Goal: Task Accomplishment & Management: Use online tool/utility

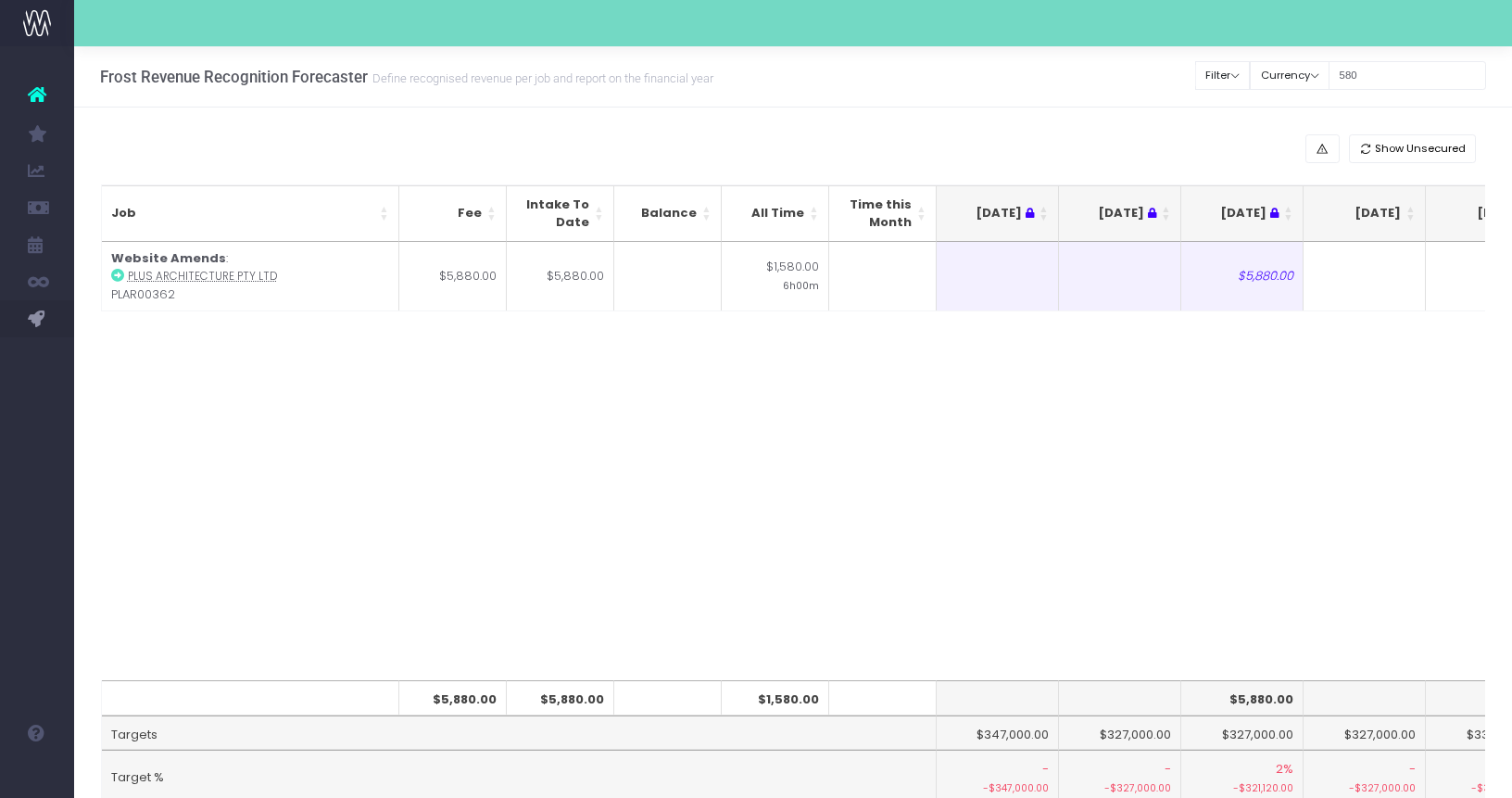
click at [17, 95] on link at bounding box center [37, 94] width 74 height 41
click at [28, 92] on icon at bounding box center [37, 94] width 19 height 24
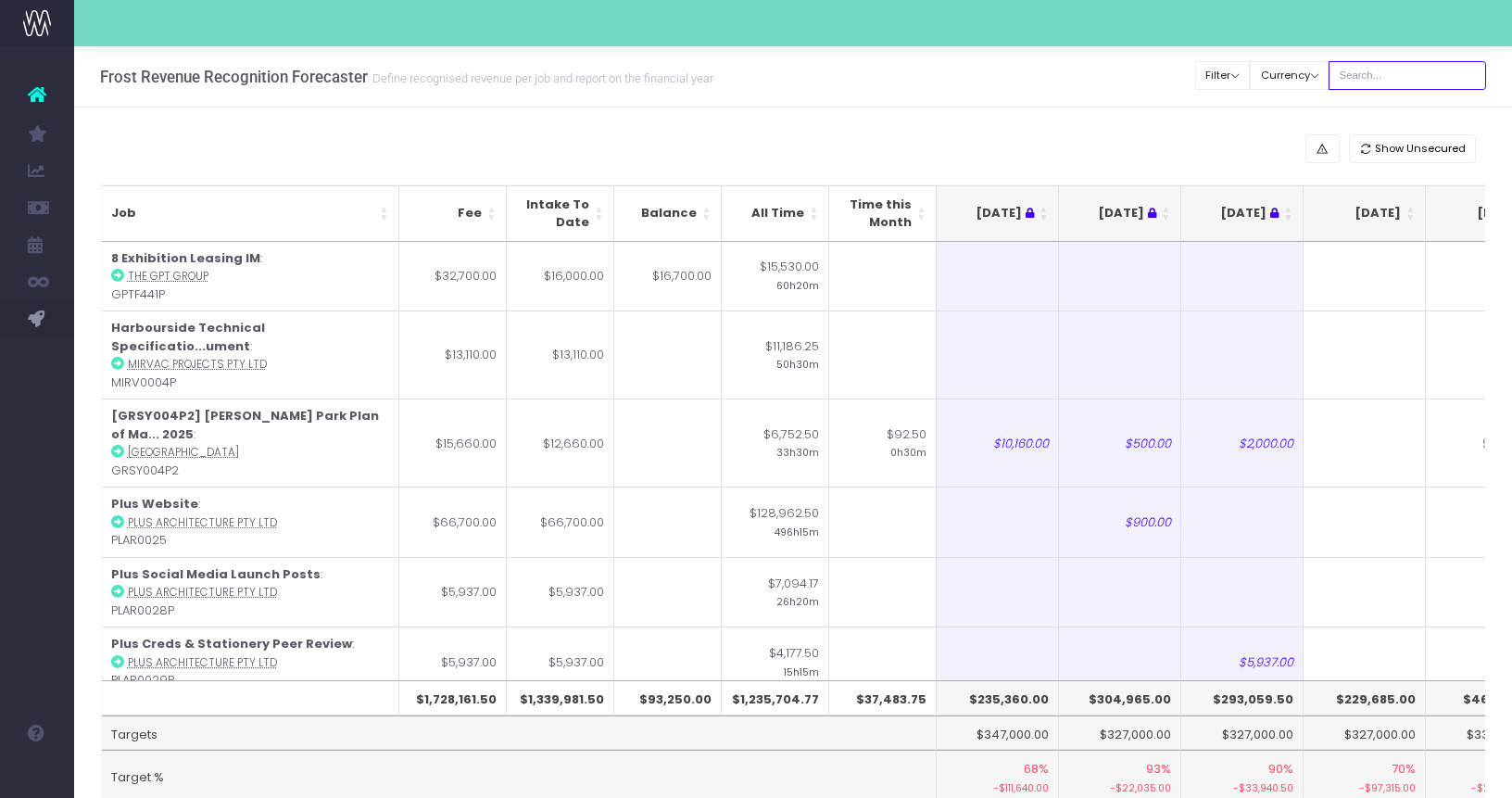
click at [1369, 74] on input "text" at bounding box center [1407, 76] width 157 height 28
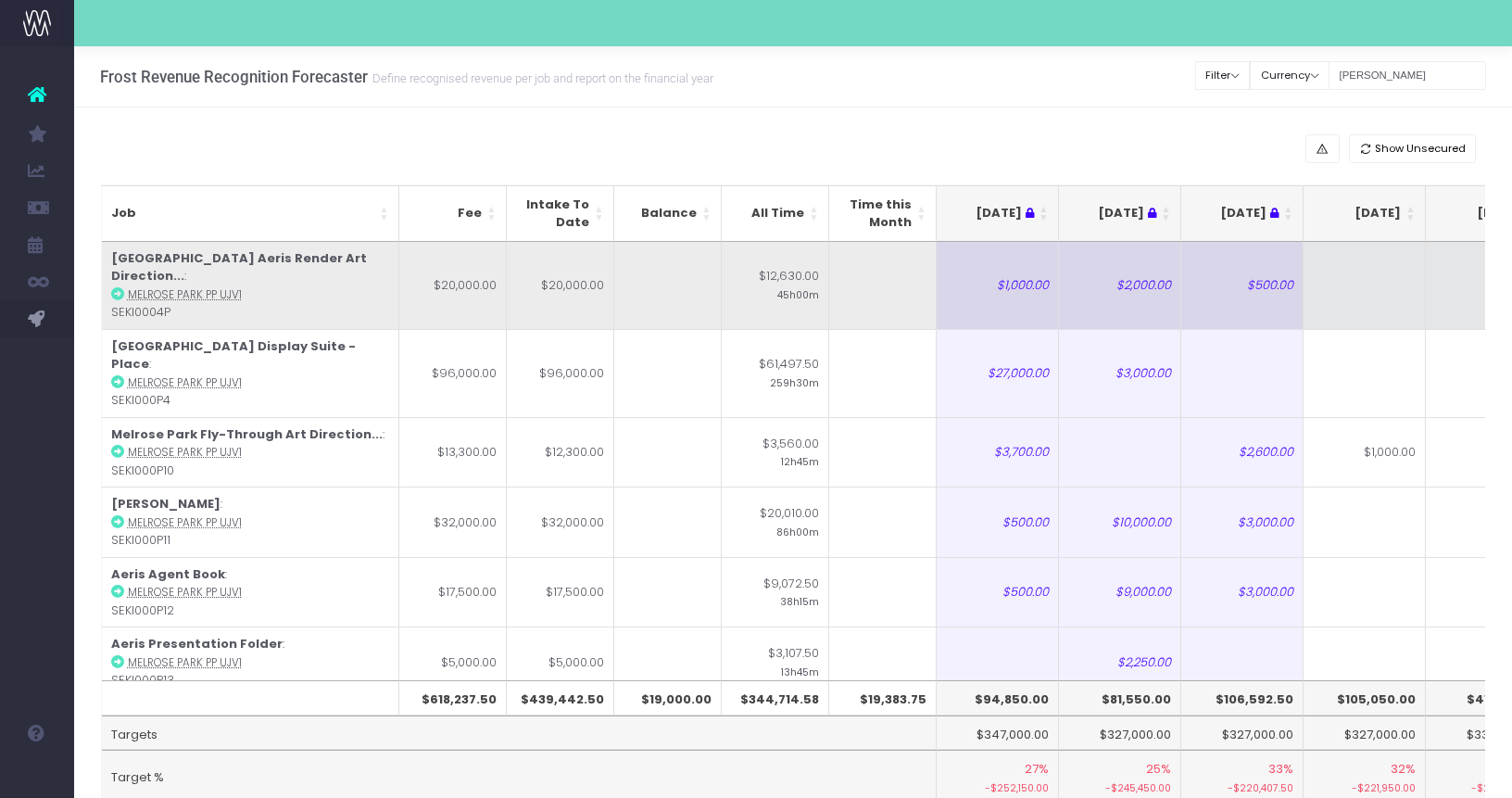
click at [1393, 300] on td at bounding box center [1363, 286] width 122 height 87
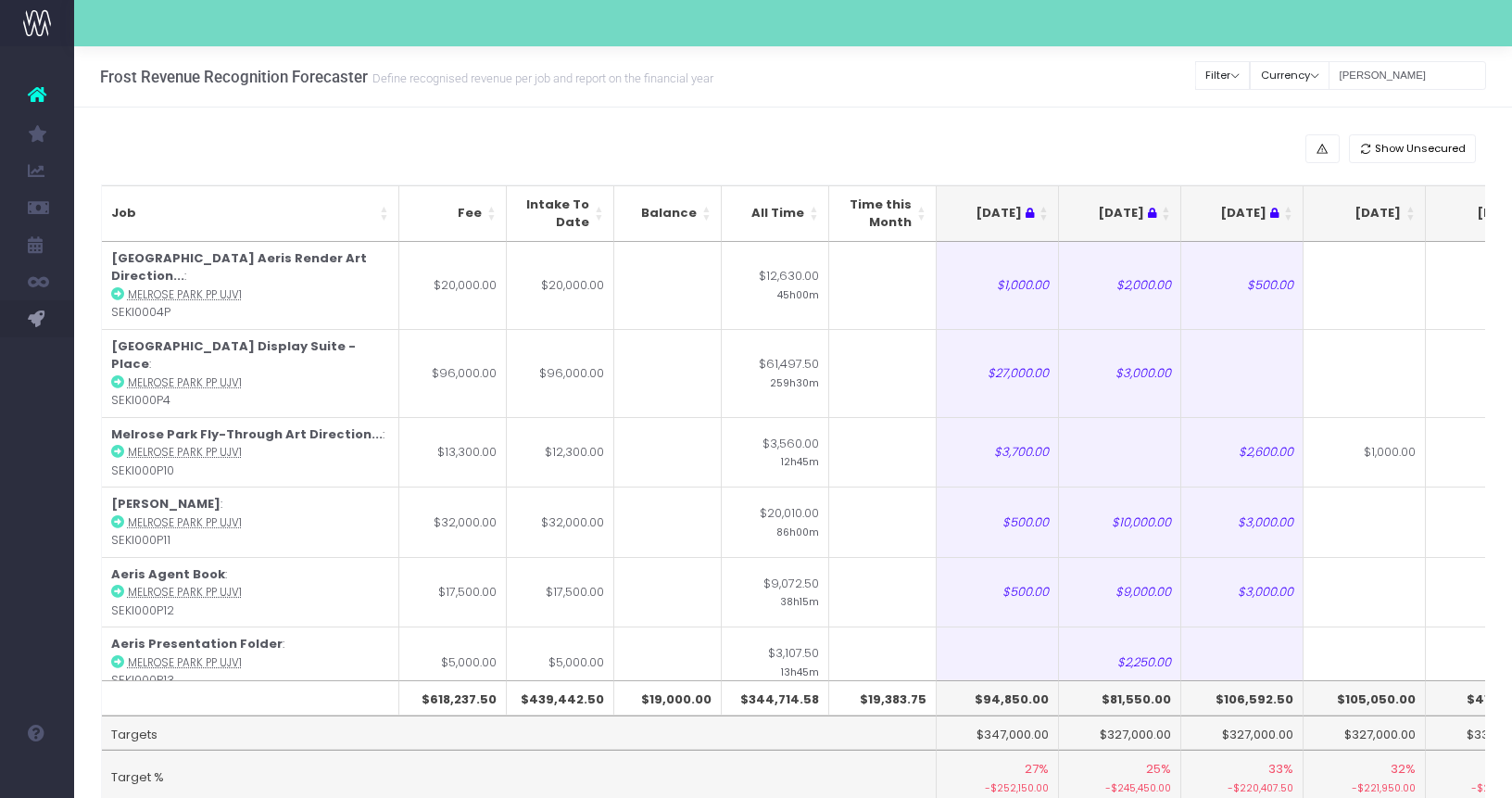
click at [1414, 221] on th "[DATE]" at bounding box center [1363, 214] width 122 height 57
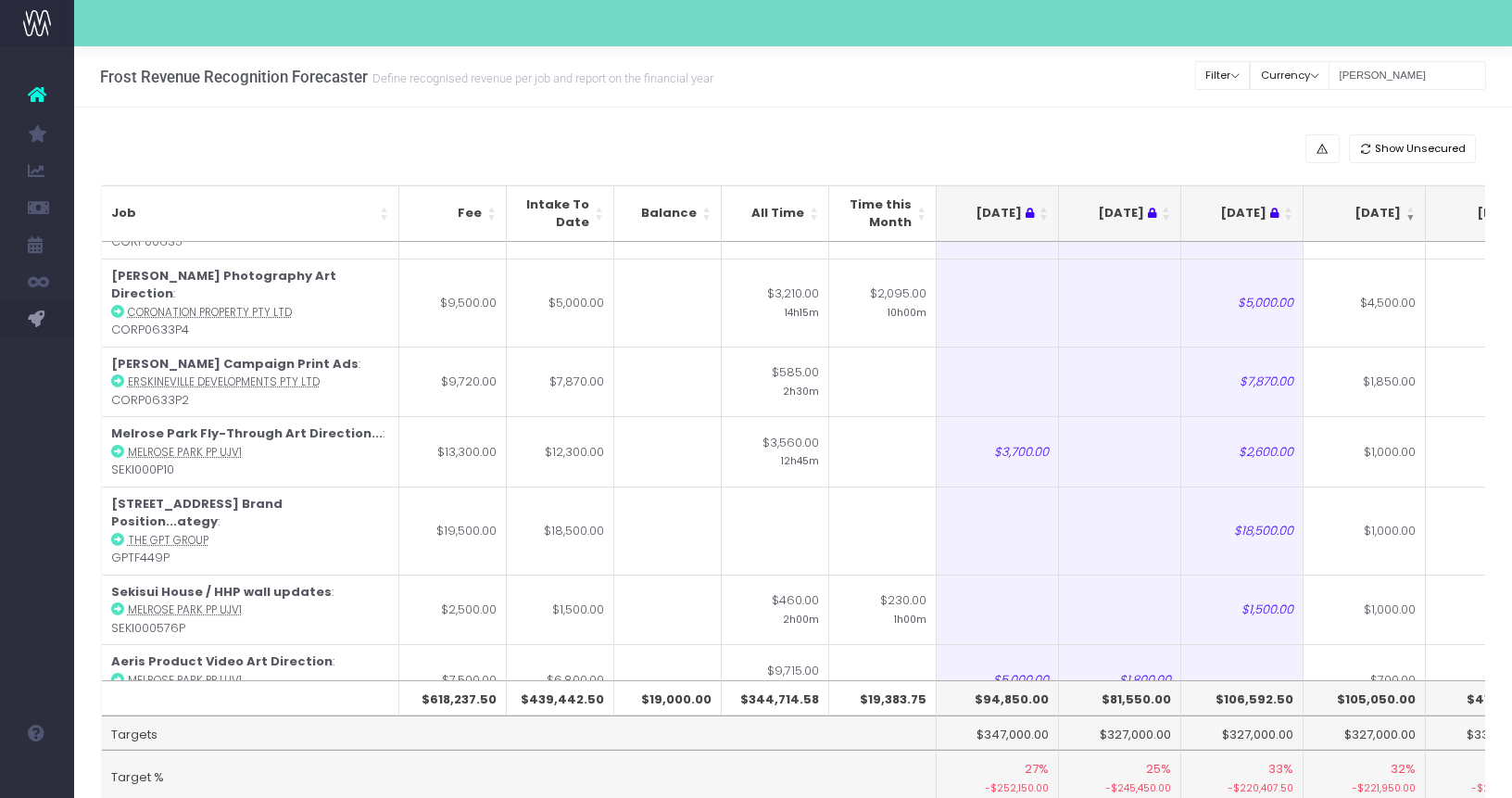
scroll to position [652, 0]
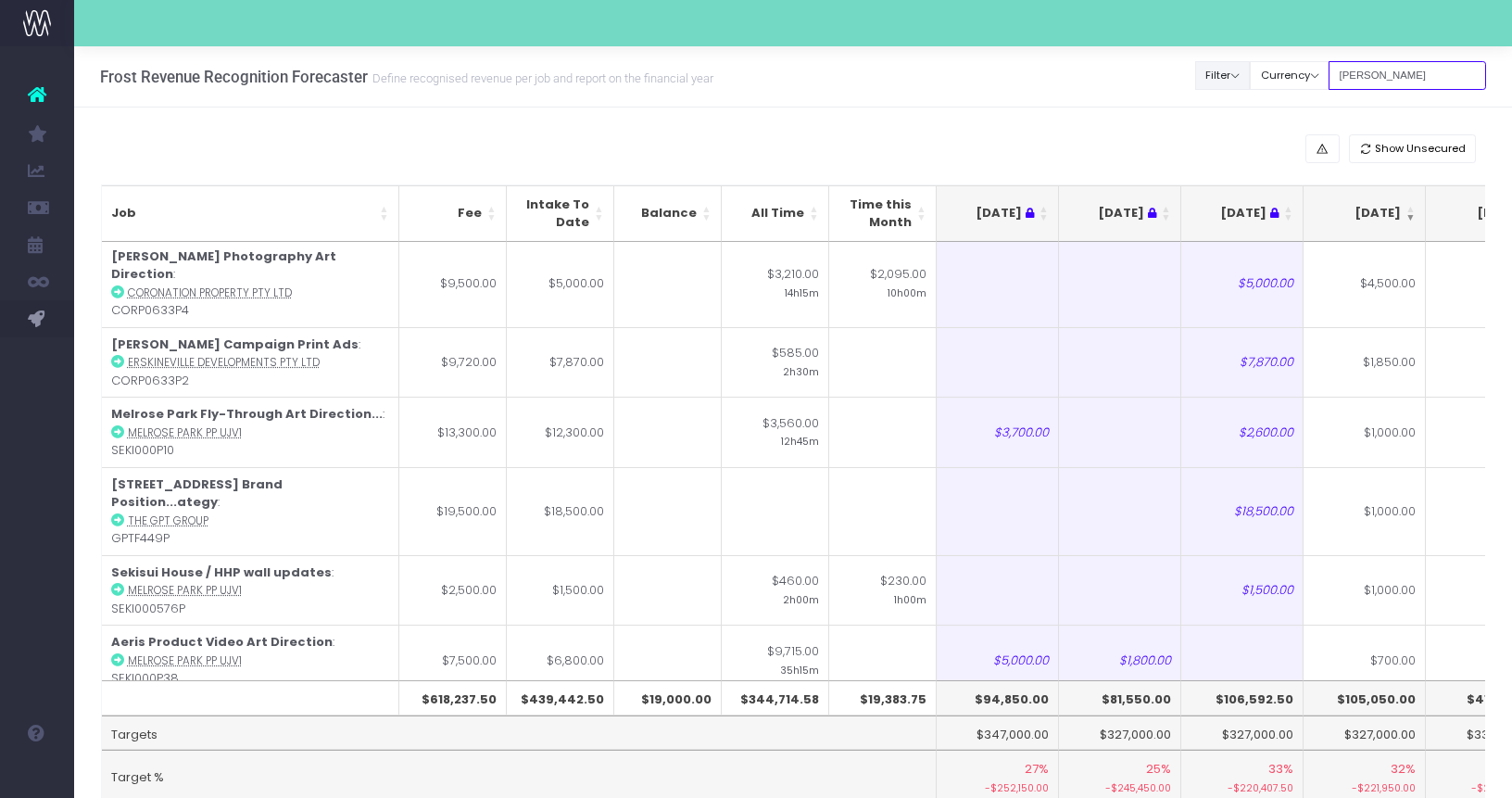
drag, startPoint x: 1400, startPoint y: 72, endPoint x: 1264, endPoint y: 66, distance: 136.1
click at [1265, 66] on div "Clear Filters Filter By Account Manager All [PERSON_NAME] inezritchie [PERSON_N…" at bounding box center [1341, 76] width 290 height 38
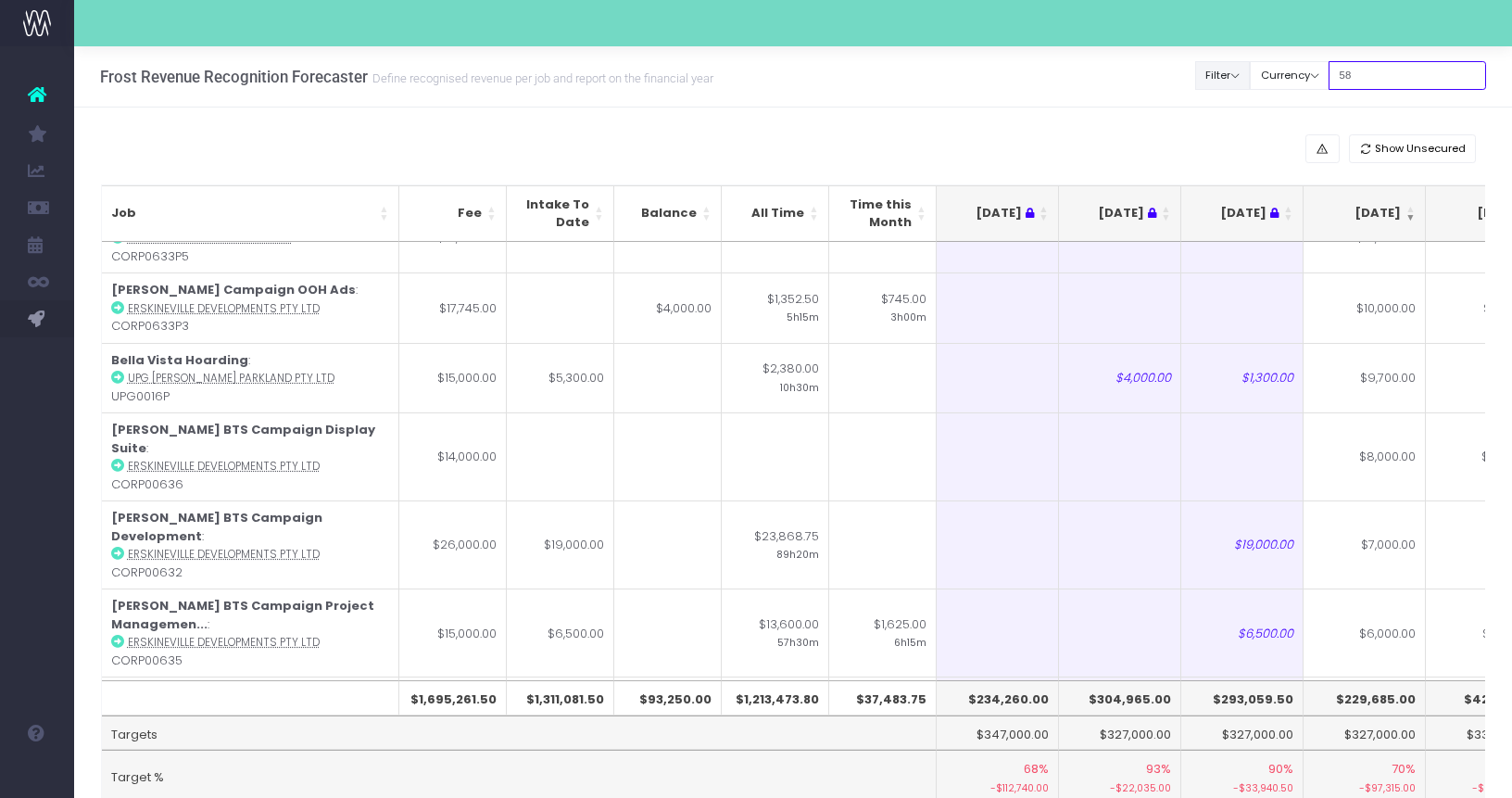
scroll to position [0, 0]
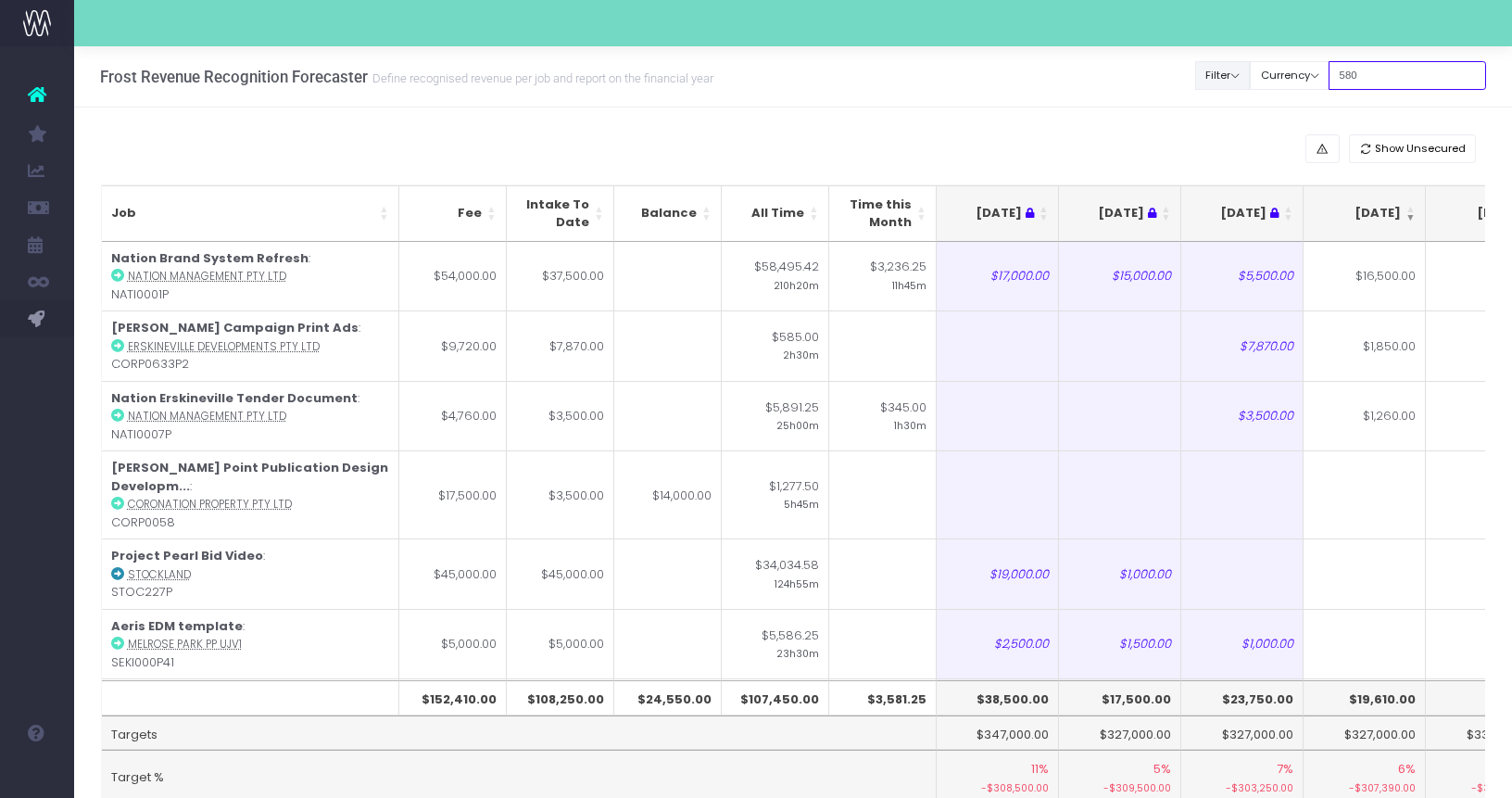
type input "580"
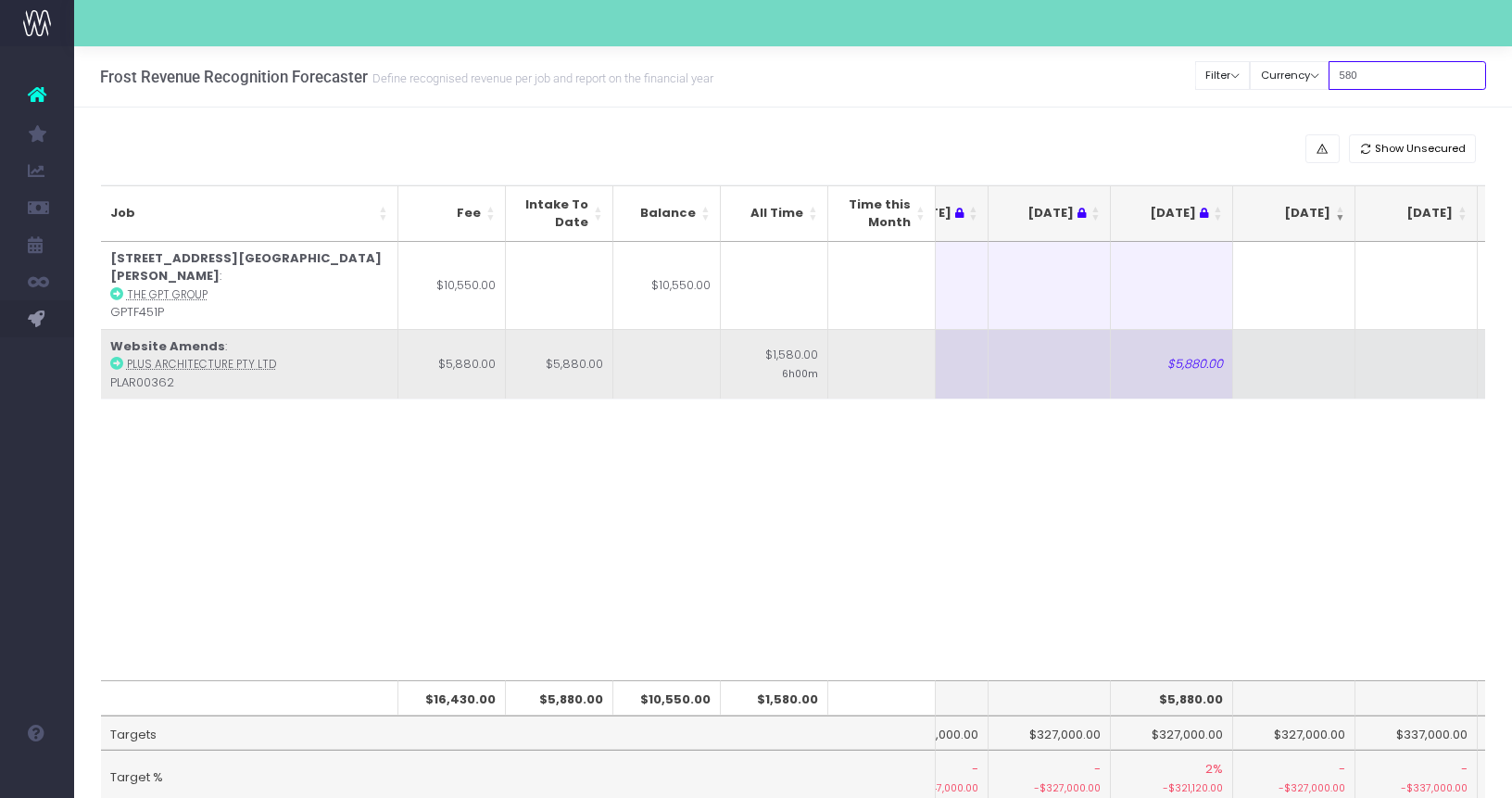
scroll to position [0, 95]
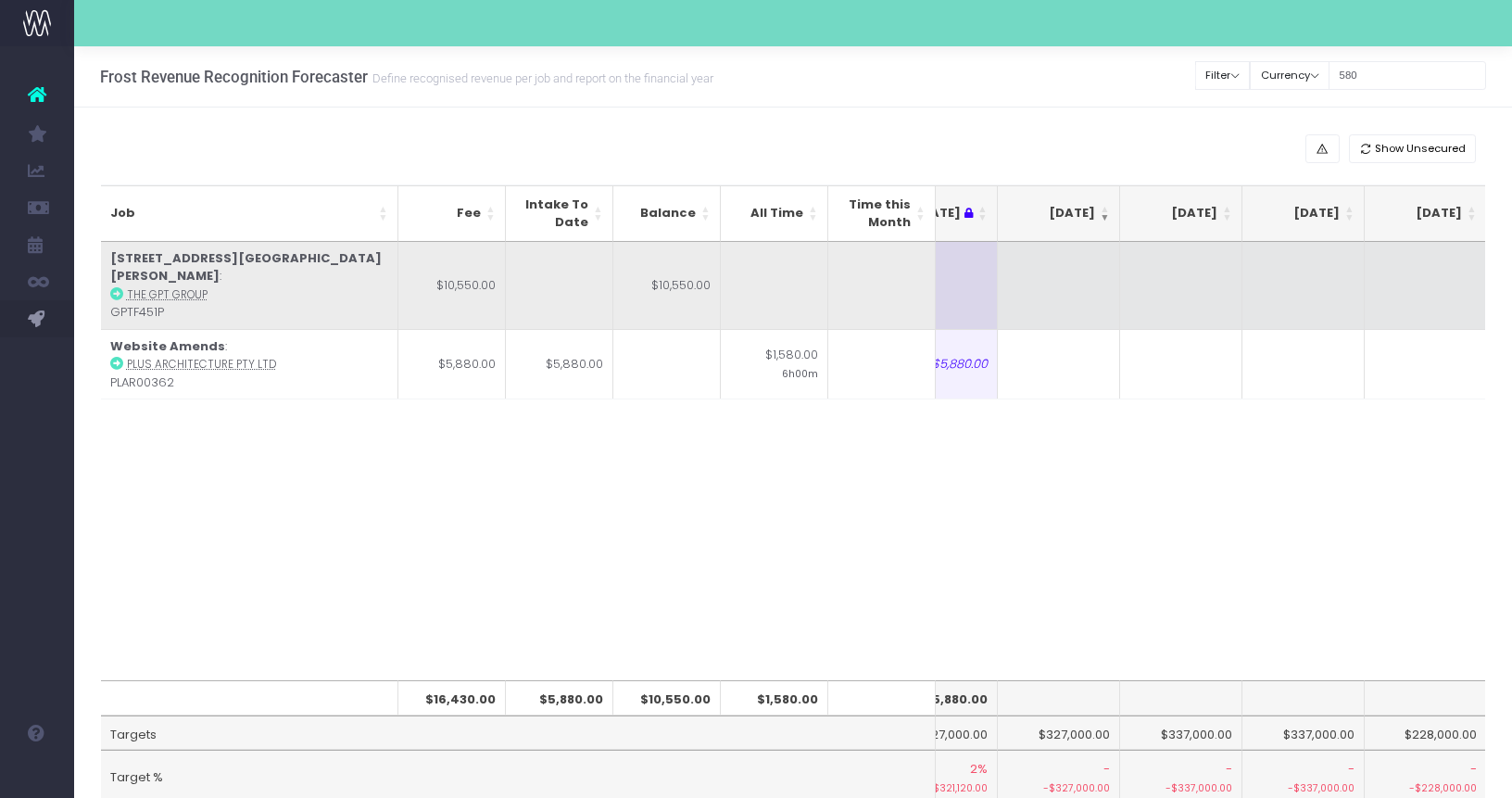
click at [1044, 275] on td at bounding box center [1058, 286] width 122 height 87
type input "1"
type input "9550"
click at [1207, 300] on td at bounding box center [1181, 286] width 122 height 87
type input "1000"
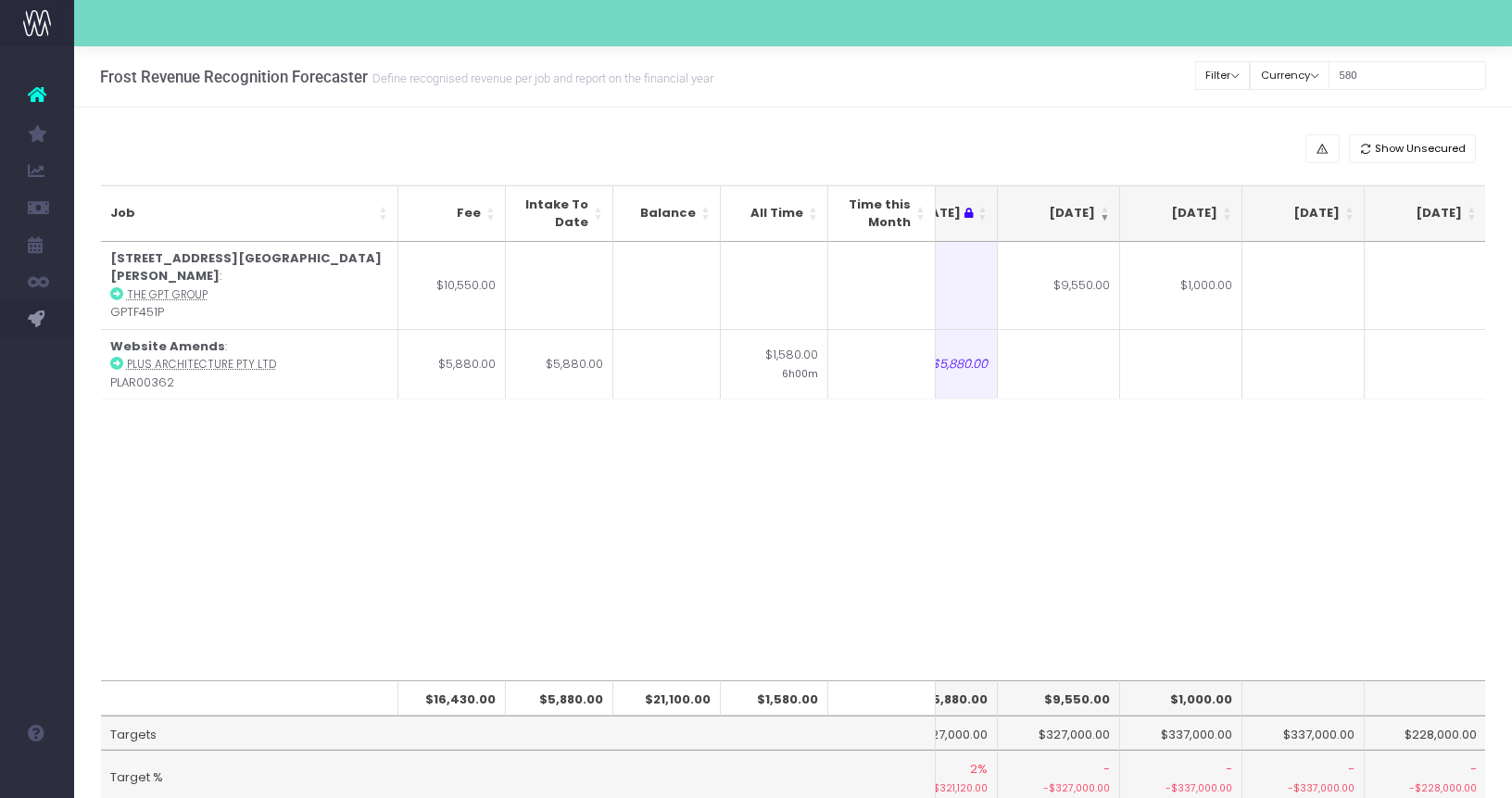
click at [1120, 510] on div "Job Fee Intake To Date Balance All Time Time this Month Jun 25 Jul 25 Aug 25 Se…" at bounding box center [794, 462] width 1385 height 439
drag, startPoint x: 1410, startPoint y: 77, endPoint x: 1191, endPoint y: 54, distance: 220.2
click at [1226, 62] on div "Clear Filters Filter By Account Manager All jeremy georgie lauren inezritchie a…" at bounding box center [1341, 76] width 290 height 38
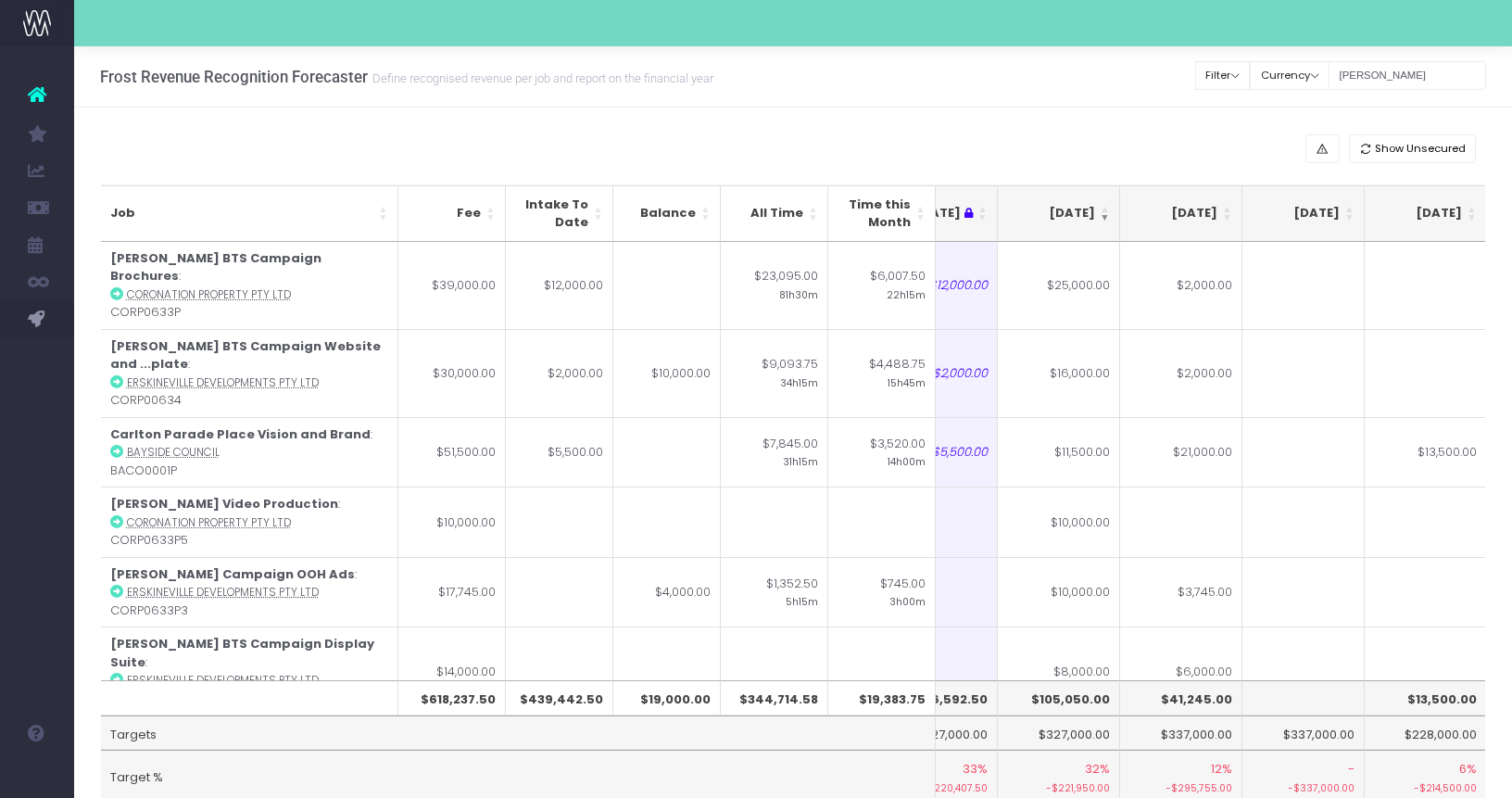
click at [1196, 101] on div "Frost Revenue Recognition Forecaster Define recognised revenue per job and repo…" at bounding box center [792, 77] width 1437 height 62
click at [1099, 220] on th "Sep 25" at bounding box center [1058, 214] width 122 height 57
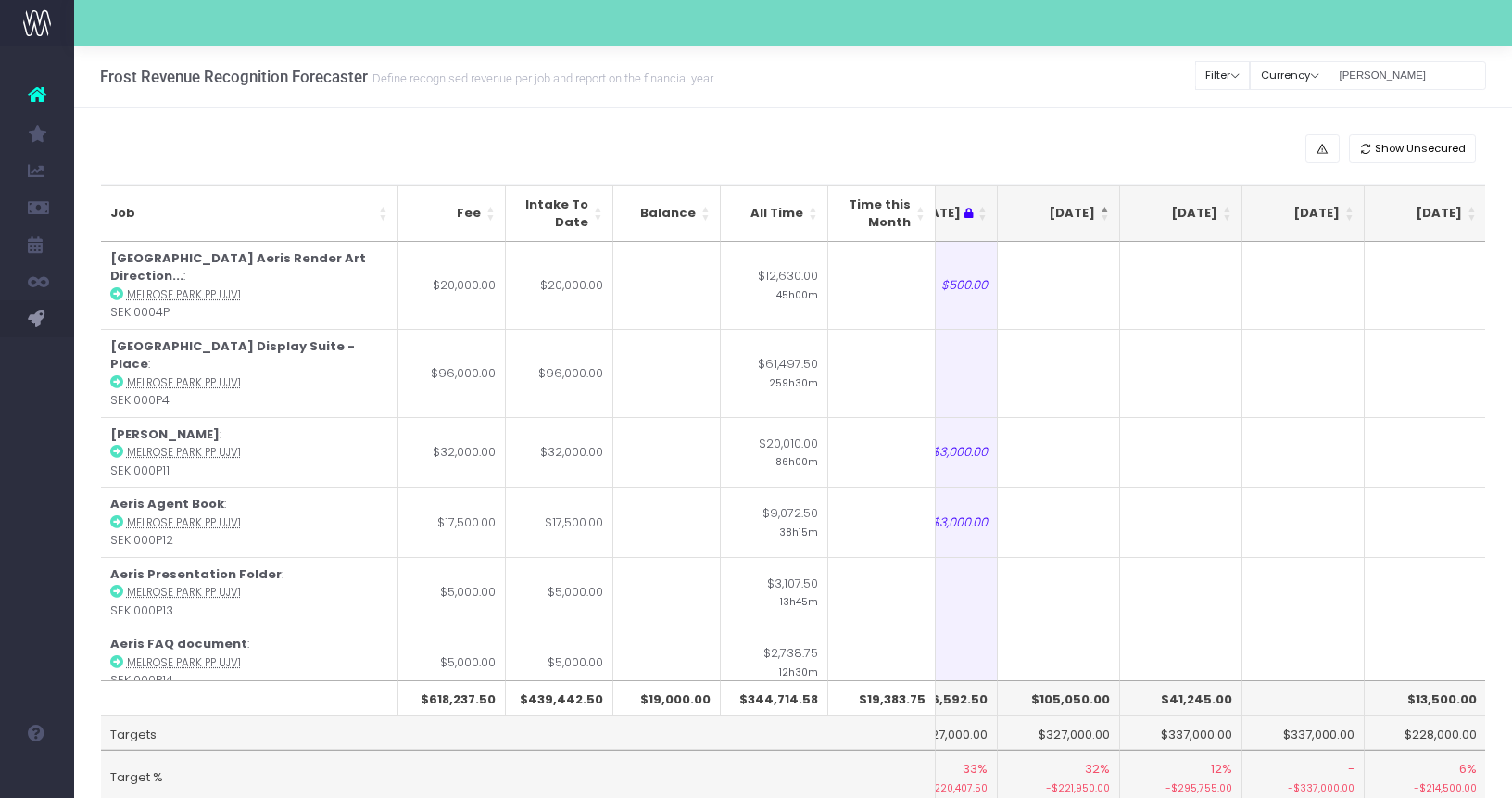
click at [1099, 220] on th "Sep 25" at bounding box center [1058, 214] width 122 height 57
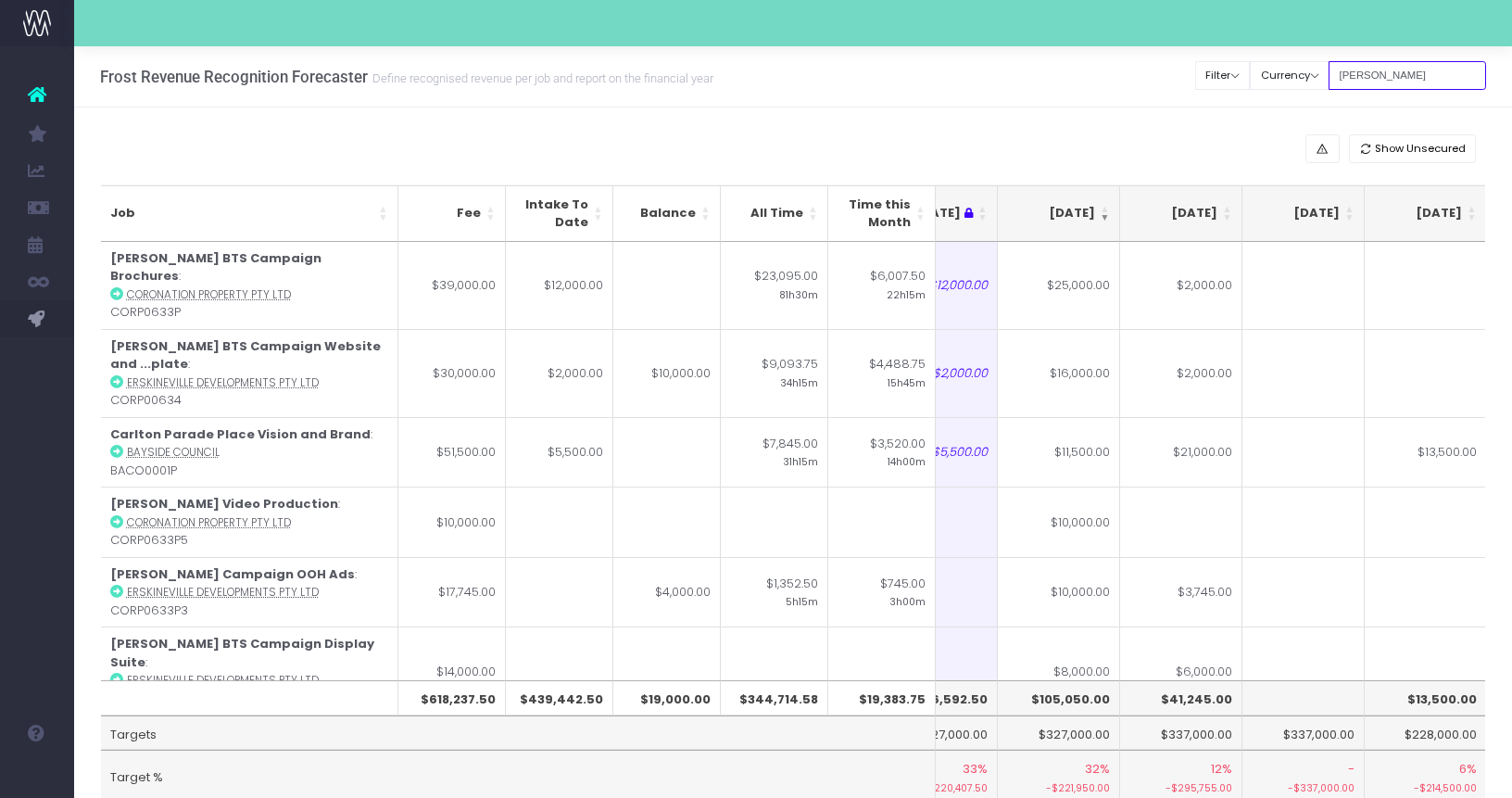
drag, startPoint x: 1415, startPoint y: 83, endPoint x: 1138, endPoint y: 52, distance: 278.7
click at [1138, 52] on div "Frost Revenue Recognition Forecaster Define recognised revenue per job and repo…" at bounding box center [792, 77] width 1437 height 62
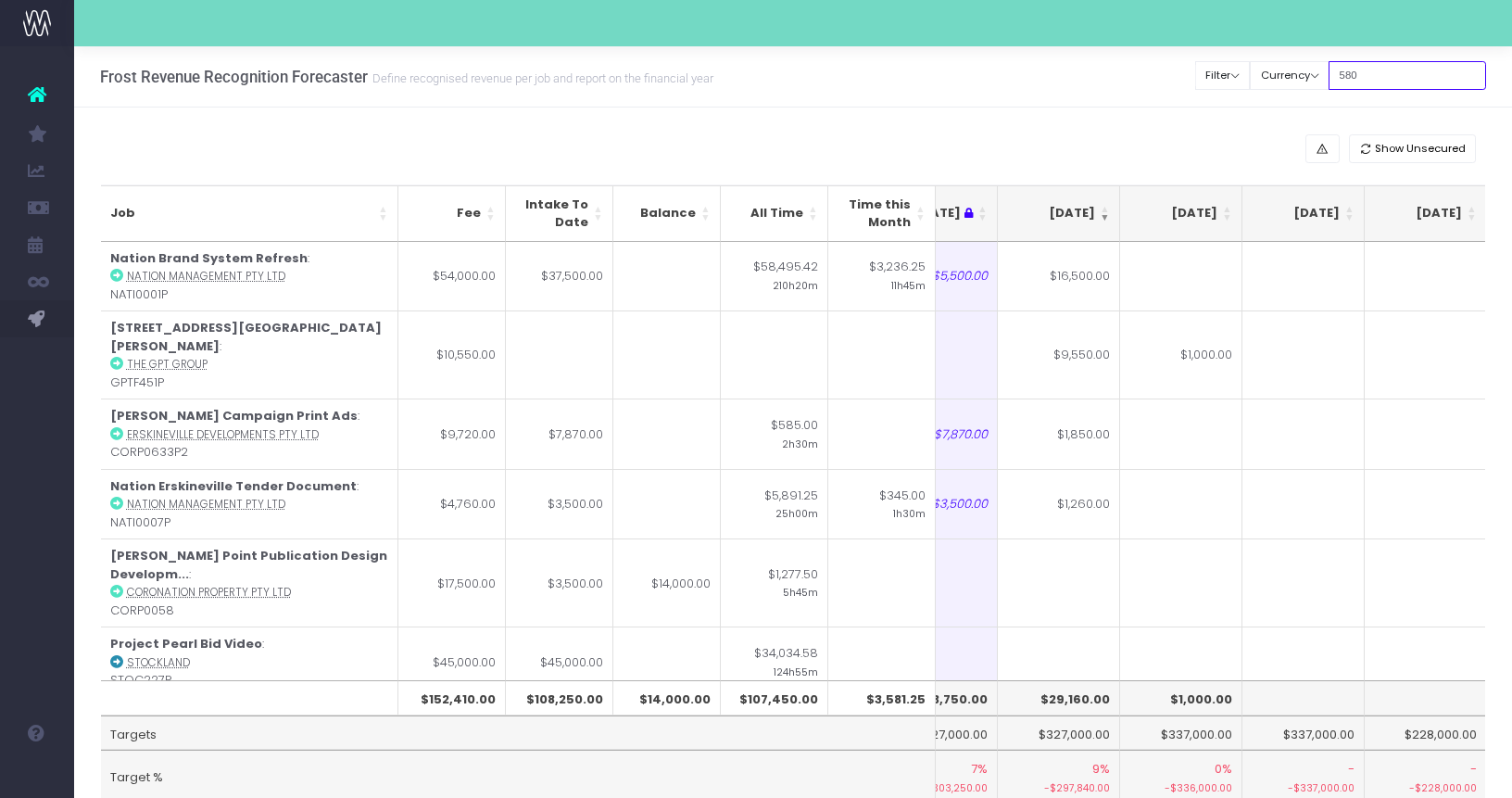
type input "580"
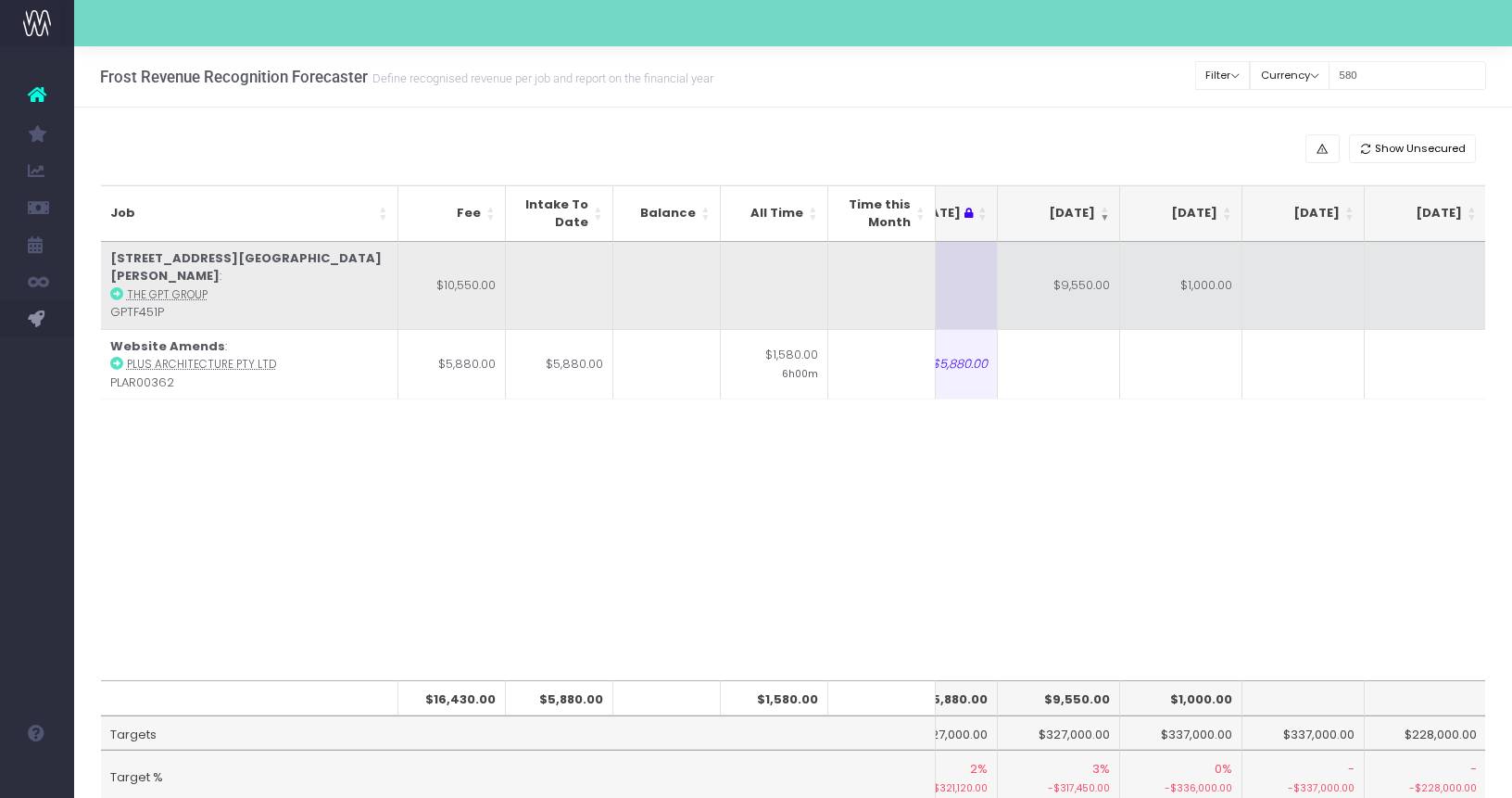
click at [116, 287] on icon at bounding box center [116, 293] width 13 height 13
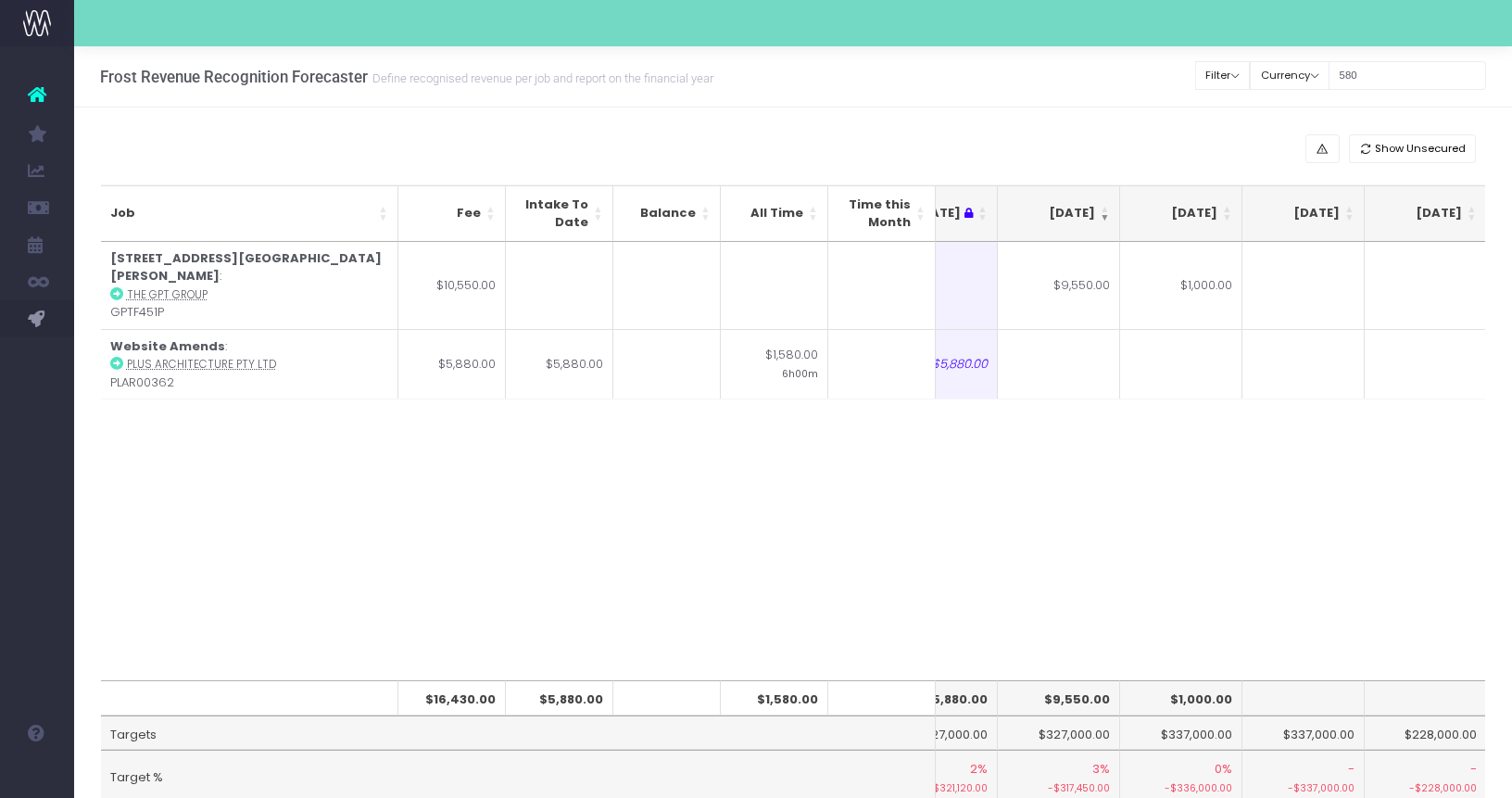
click at [756, 565] on div "Job Fee Intake To Date Balance All Time Time this Month Jun 25 Jul 25 Aug 25 Se…" at bounding box center [794, 462] width 1385 height 439
click at [39, 96] on icon at bounding box center [37, 94] width 19 height 24
